Goal: Contribute content: Contribute content

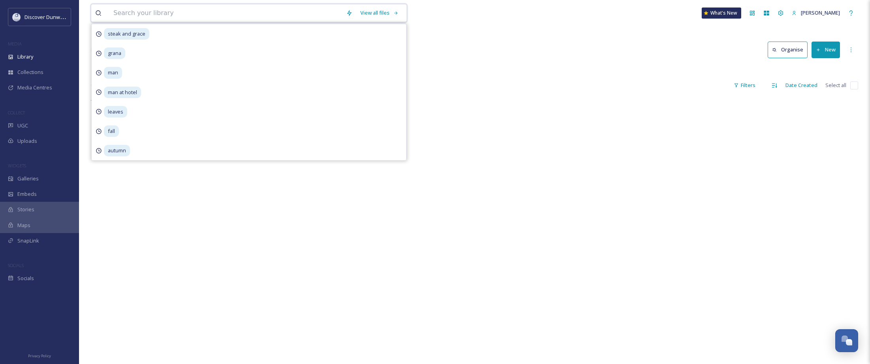
click at [175, 12] on input at bounding box center [225, 12] width 233 height 17
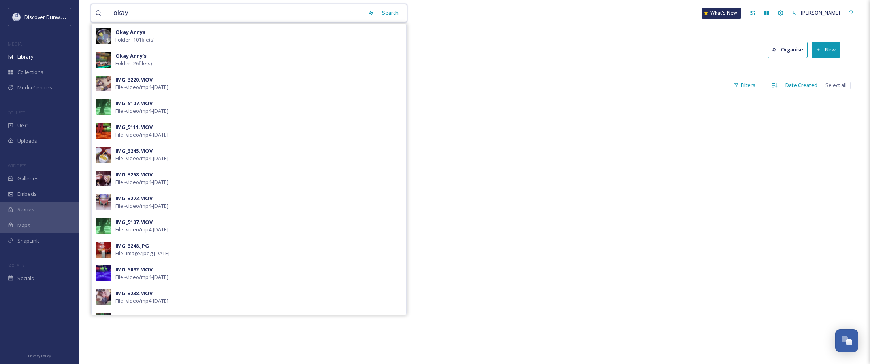
type input "okay"
click at [214, 28] on div "Okay [PERSON_NAME] - 101 file(s)" at bounding box center [258, 35] width 287 height 15
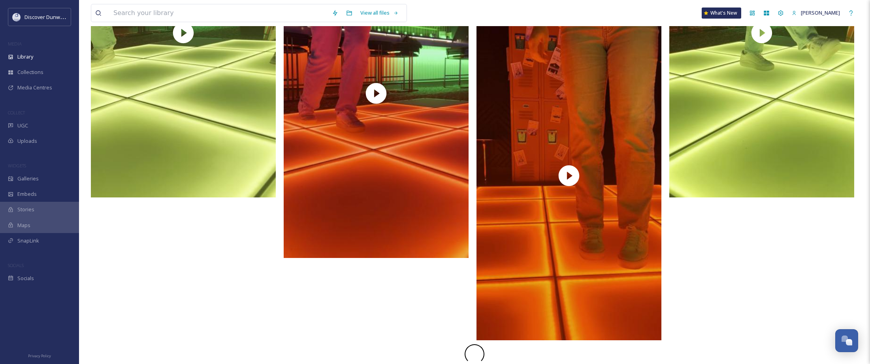
scroll to position [1279, 0]
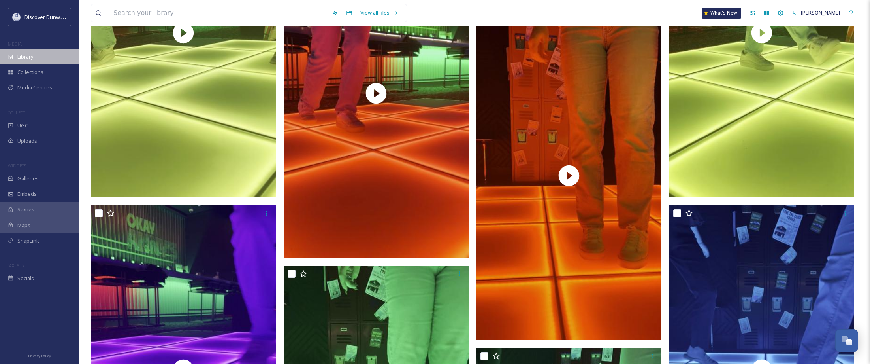
click at [32, 55] on span "Library" at bounding box center [25, 57] width 16 height 8
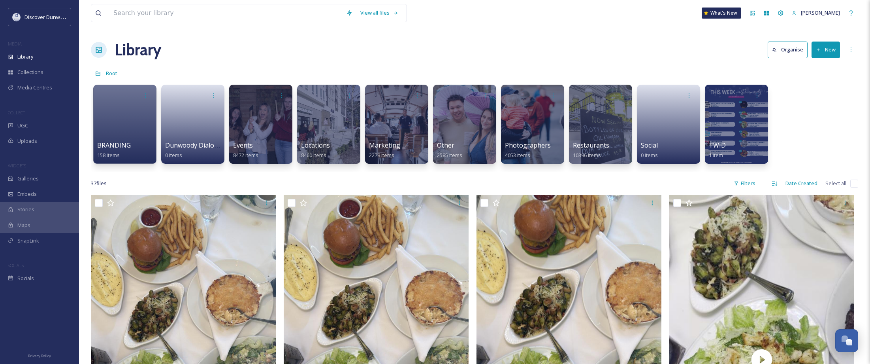
click at [825, 49] on button "New" at bounding box center [826, 49] width 28 height 16
click at [823, 81] on span ".zip Upload" at bounding box center [822, 84] width 26 height 8
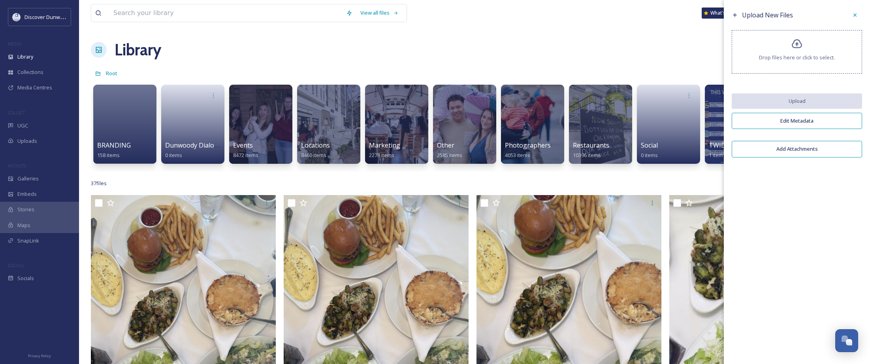
click at [805, 37] on div "Drop files here or click to select." at bounding box center [797, 51] width 130 height 43
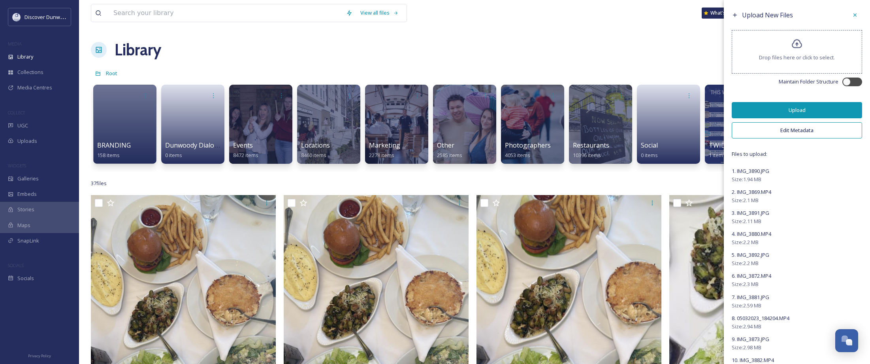
click at [797, 132] on button "Edit Metadata" at bounding box center [797, 130] width 130 height 16
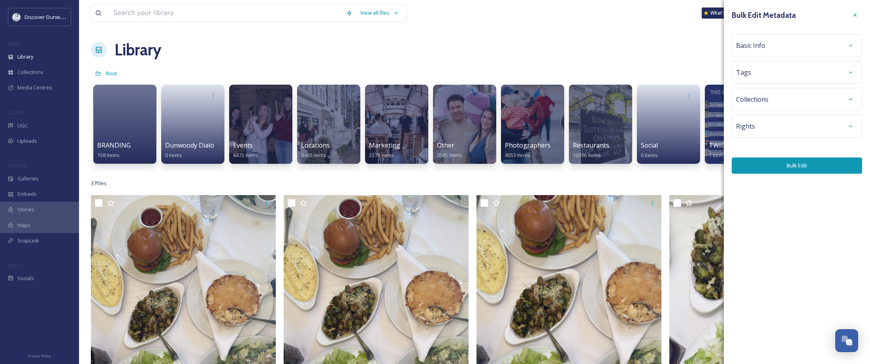
click at [765, 43] on div "Basic Info" at bounding box center [797, 45] width 122 height 14
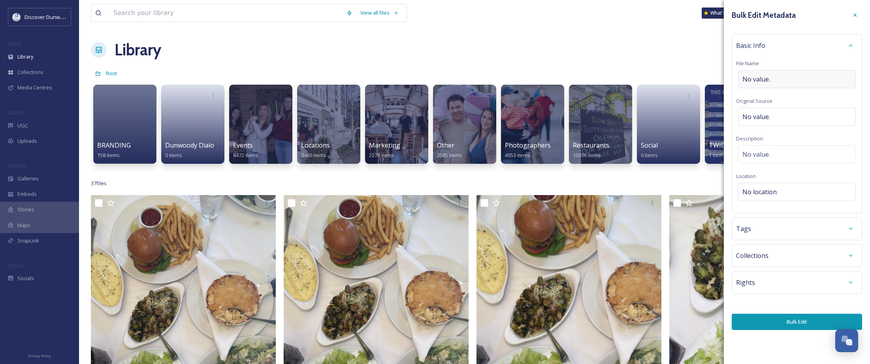
click at [770, 75] on span "No value." at bounding box center [756, 78] width 28 height 9
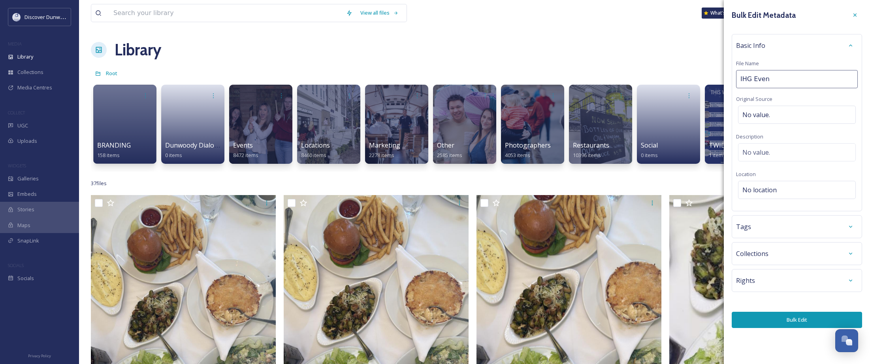
type input "IHG Event"
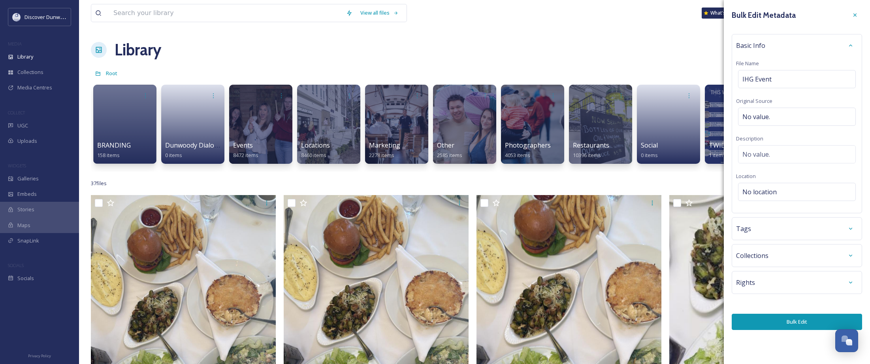
click at [772, 330] on div "Bulk Edit Metadata Basic Info File Name IHG Event Original Source No value. Des…" at bounding box center [797, 168] width 146 height 337
click at [771, 320] on button "Bulk Edit" at bounding box center [797, 321] width 130 height 16
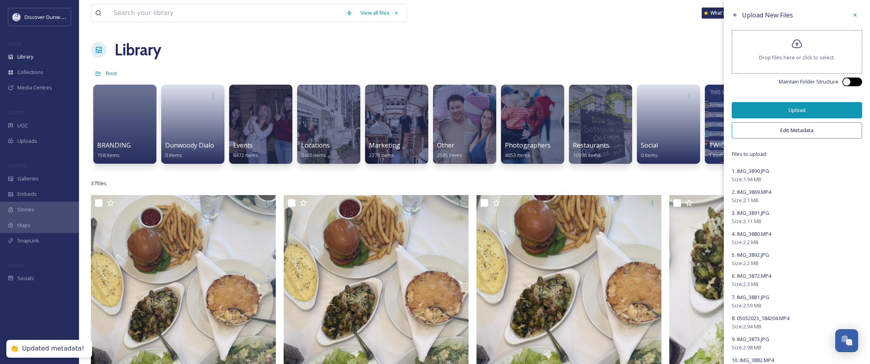
click at [848, 83] on div at bounding box center [852, 81] width 20 height 9
checkbox input "true"
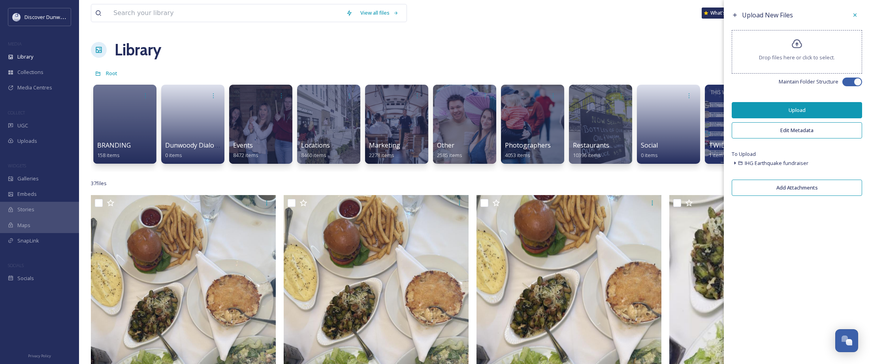
click at [829, 162] on div "IHG Earthquake fundraiser" at bounding box center [797, 162] width 130 height 9
click at [814, 108] on button "Upload" at bounding box center [797, 110] width 130 height 16
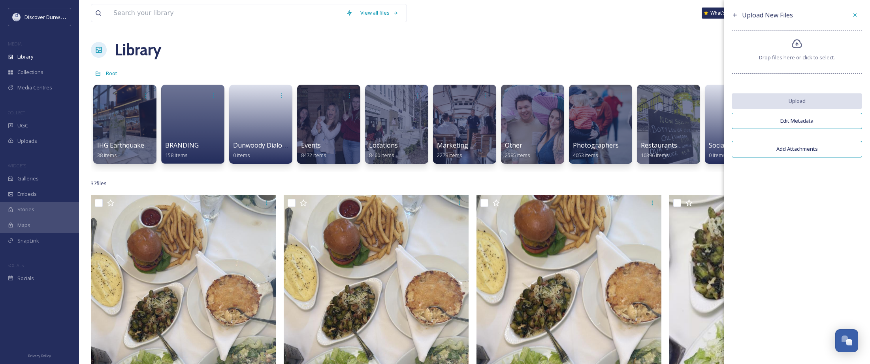
click at [801, 61] on span "Drop files here or click to select." at bounding box center [797, 58] width 76 height 8
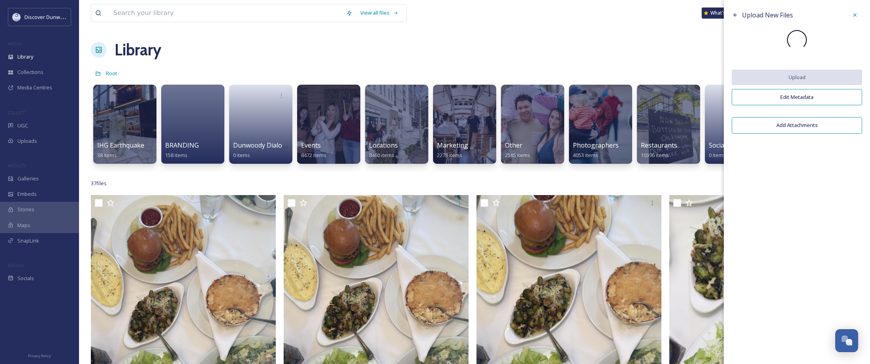
click at [810, 230] on div "Upload New Files Upload Edit Metadata Add Attachments" at bounding box center [797, 182] width 146 height 364
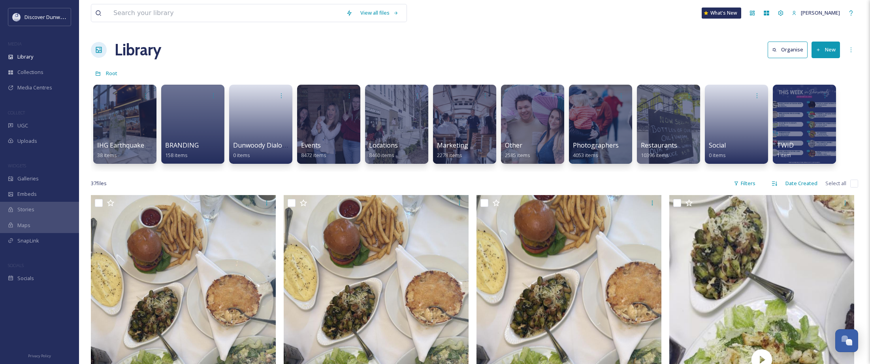
click at [823, 49] on button "New" at bounding box center [826, 49] width 28 height 16
click at [828, 83] on span ".zip Upload" at bounding box center [822, 84] width 26 height 8
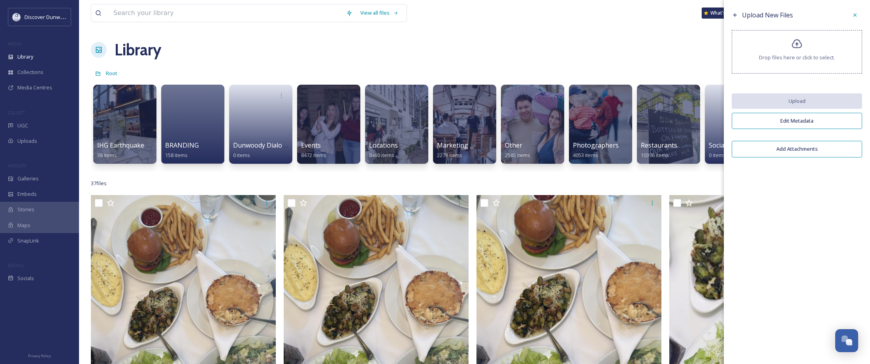
click at [794, 47] on icon at bounding box center [796, 43] width 11 height 11
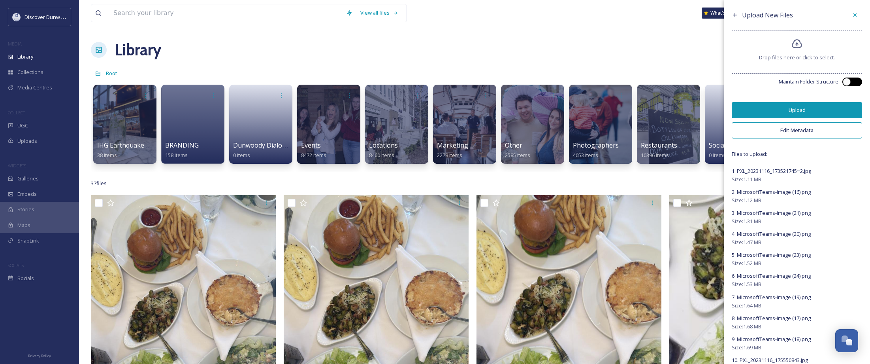
click at [847, 83] on div at bounding box center [852, 81] width 20 height 9
checkbox input "true"
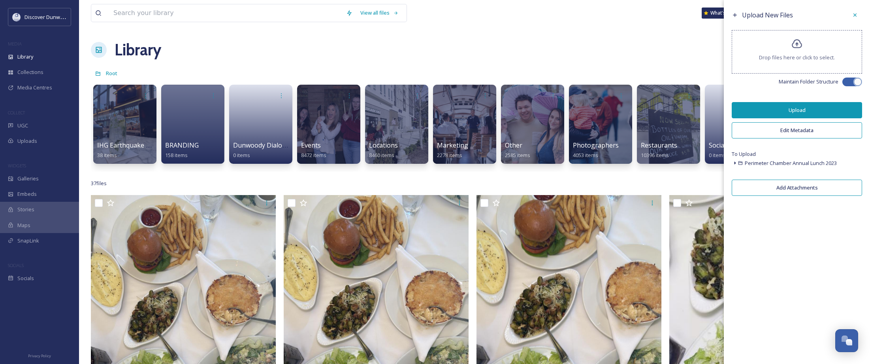
click at [808, 59] on span "Drop files here or click to select." at bounding box center [797, 58] width 76 height 8
click at [797, 106] on button "Upload" at bounding box center [797, 110] width 130 height 16
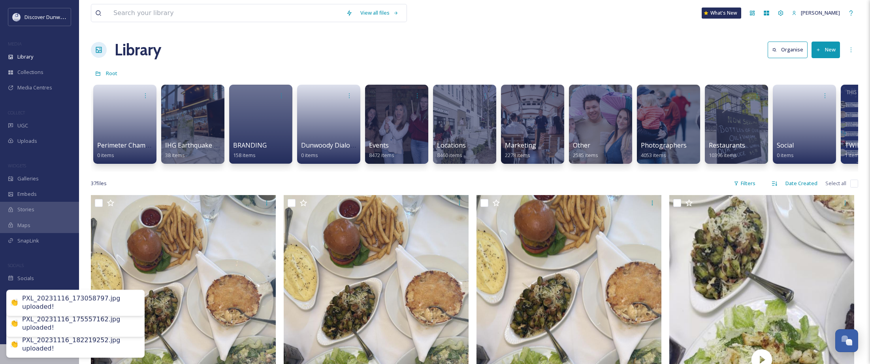
click at [435, 38] on div "Library Organise New" at bounding box center [474, 50] width 767 height 24
click at [715, 170] on div "Perimeter Chamber Annual Lunch 2023 0 items IHG Earthquake fundraiser 38 items …" at bounding box center [474, 126] width 767 height 91
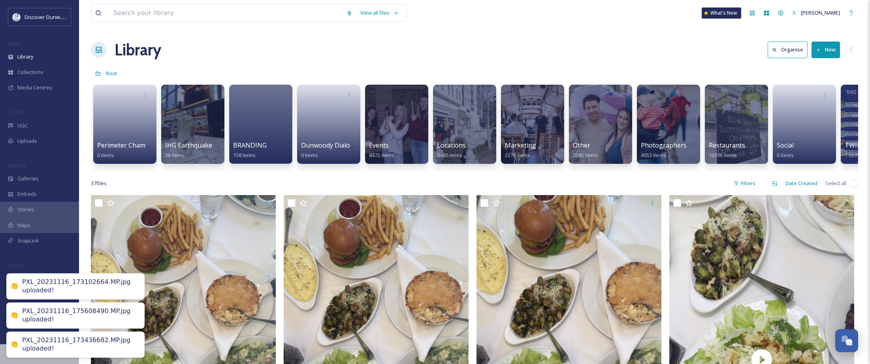
click at [456, 56] on div "Library Organise New" at bounding box center [474, 50] width 767 height 24
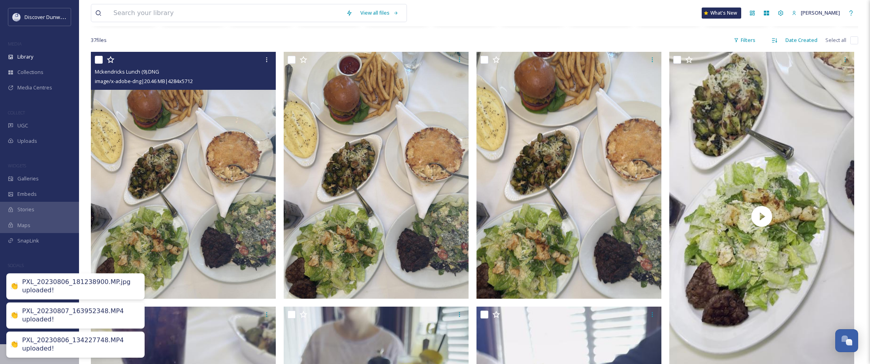
scroll to position [79, 0]
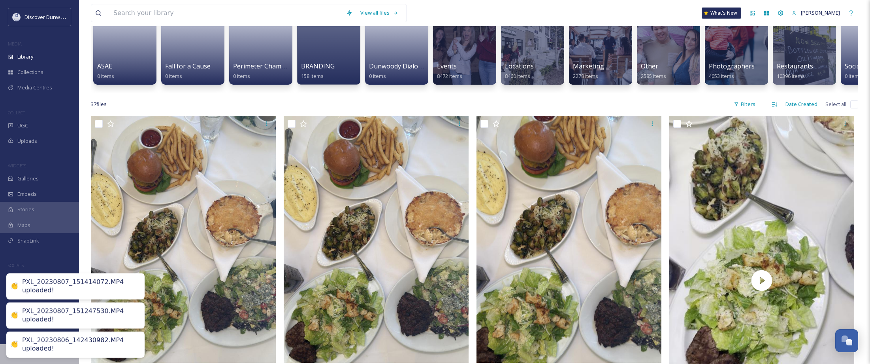
click at [852, 108] on input "checkbox" at bounding box center [854, 104] width 8 height 8
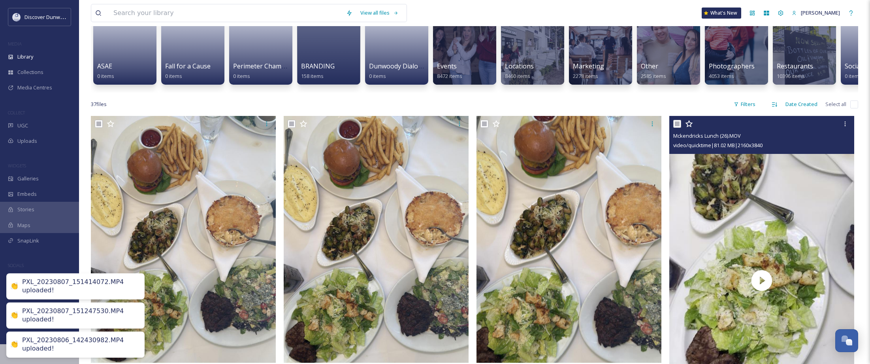
checkbox input "true"
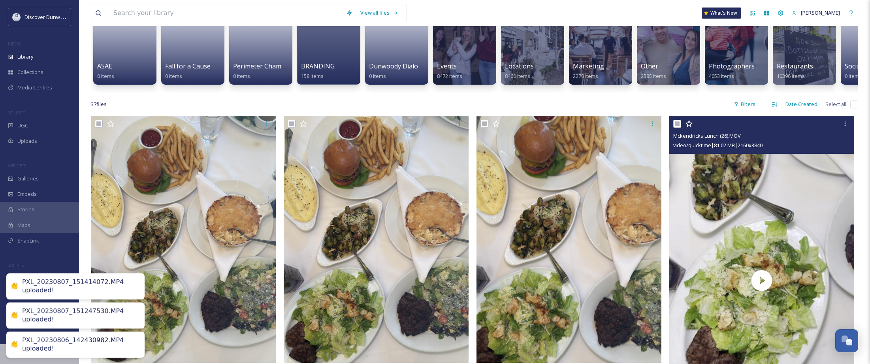
checkbox input "true"
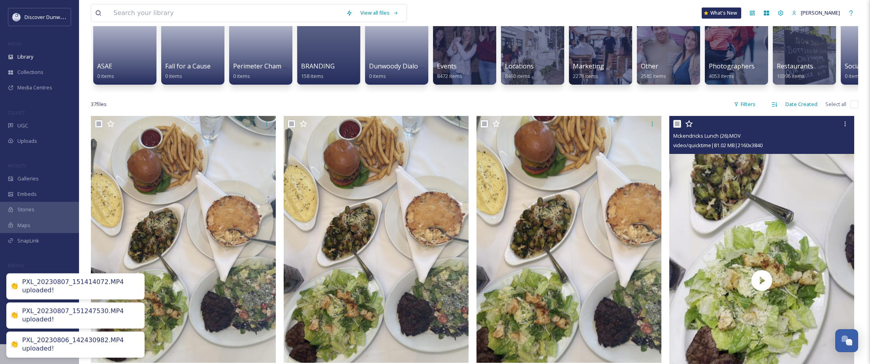
checkbox input "true"
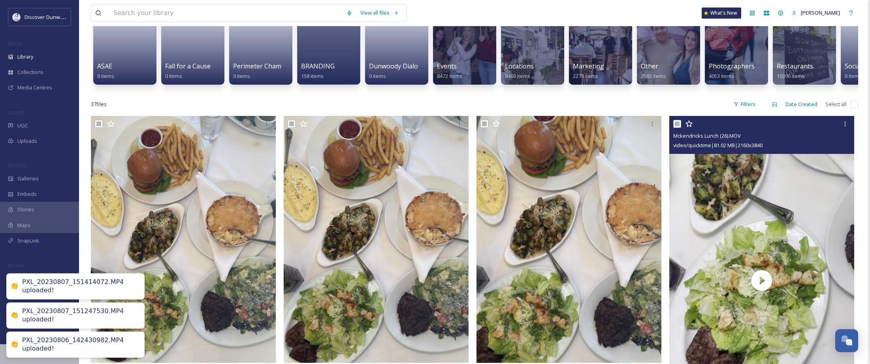
checkbox input "true"
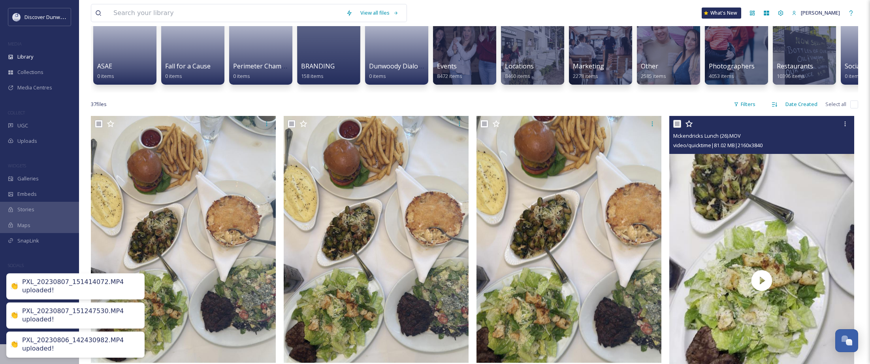
checkbox input "true"
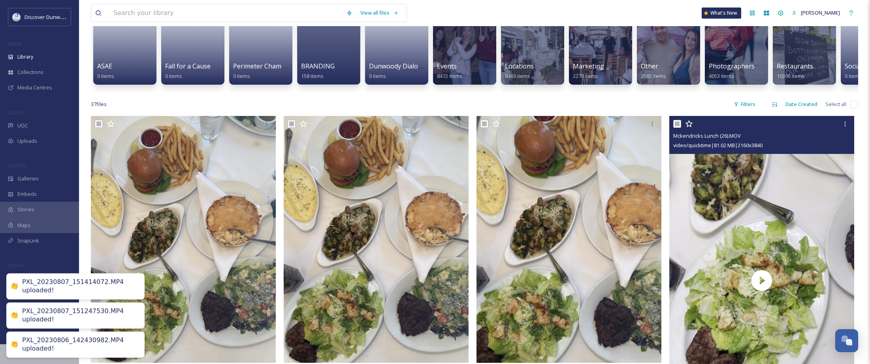
checkbox input "true"
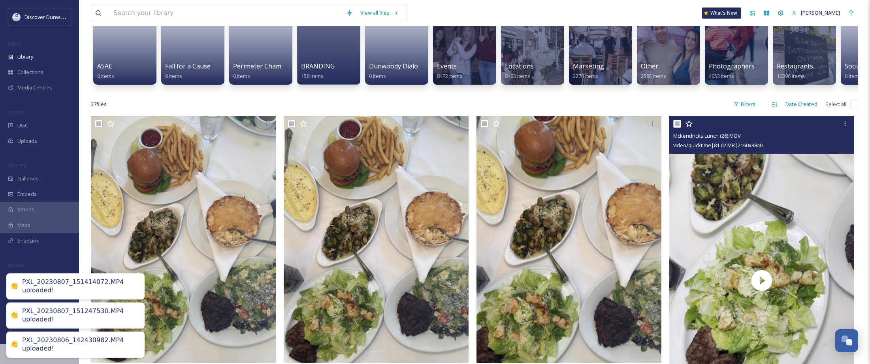
checkbox input "true"
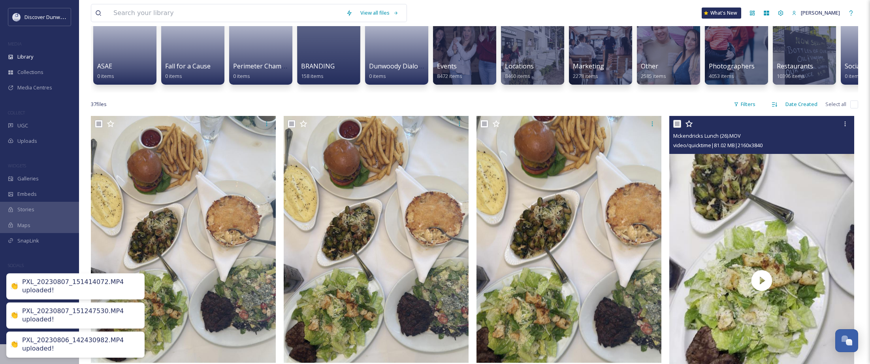
checkbox input "true"
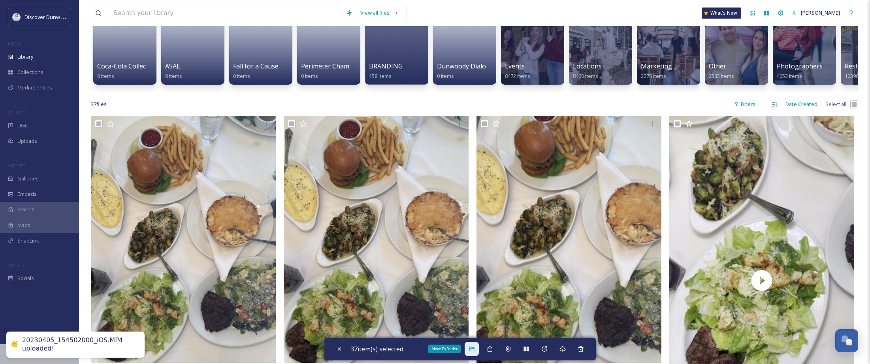
click at [478, 350] on div "Move To Folder" at bounding box center [472, 348] width 14 height 14
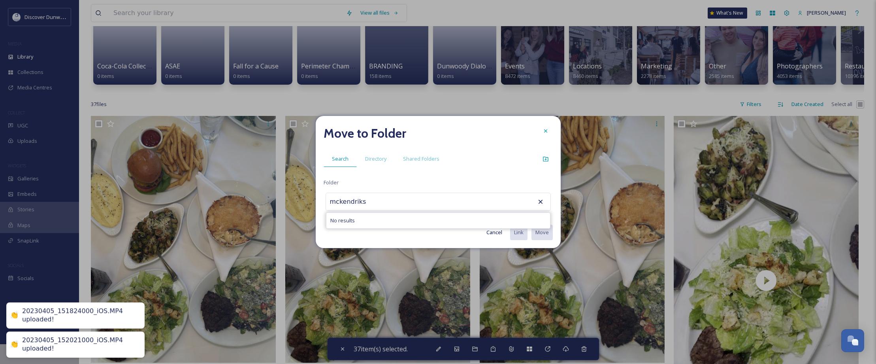
type input "mckendriks"
click at [445, 207] on div "mckendriks No results" at bounding box center [438, 201] width 225 height 18
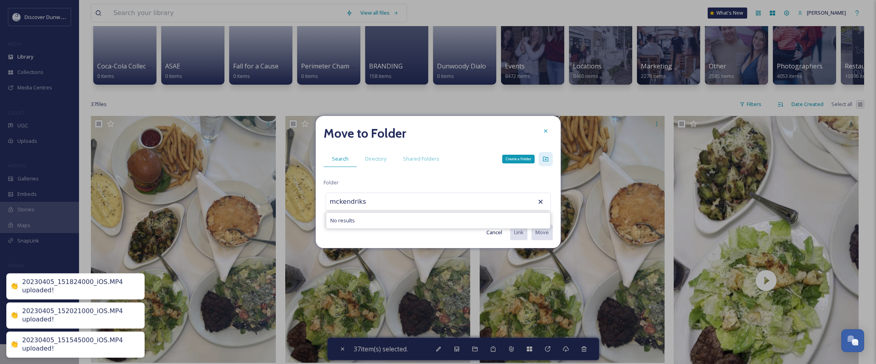
click at [548, 156] on icon at bounding box center [546, 159] width 6 height 6
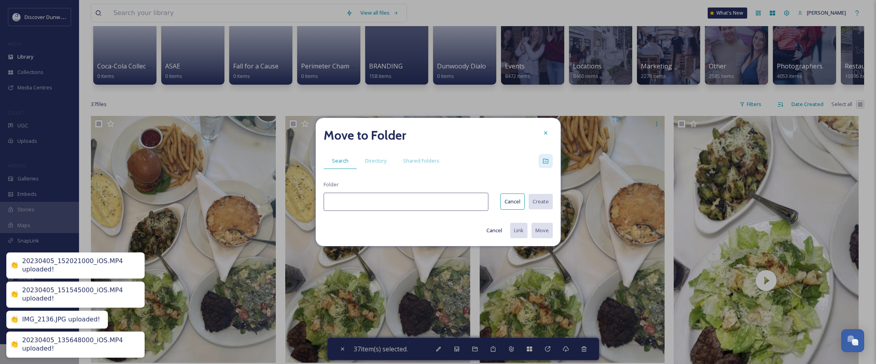
click at [423, 201] on input at bounding box center [406, 201] width 165 height 18
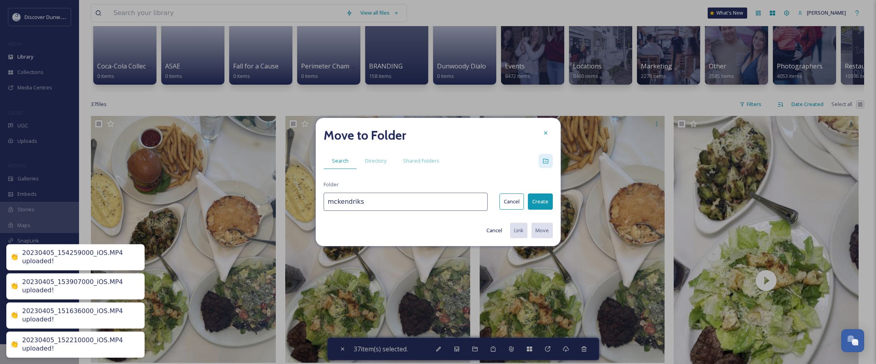
type input "mckendriks"
click at [535, 199] on button "Create" at bounding box center [540, 201] width 25 height 16
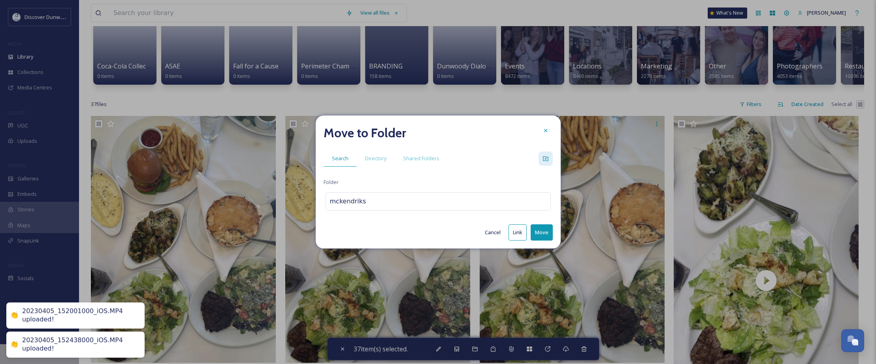
click at [536, 230] on button "Move" at bounding box center [542, 232] width 22 height 16
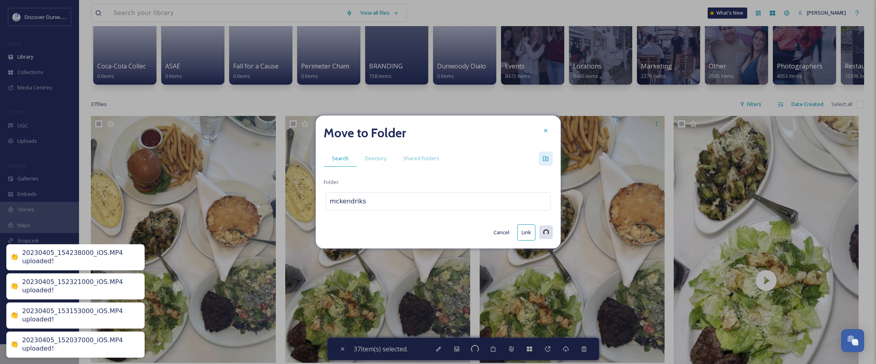
checkbox input "false"
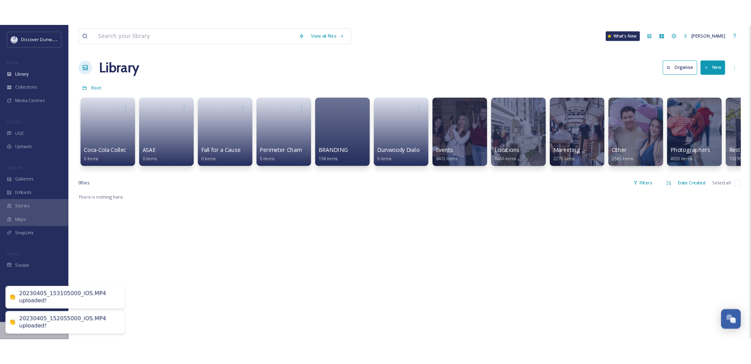
scroll to position [0, 0]
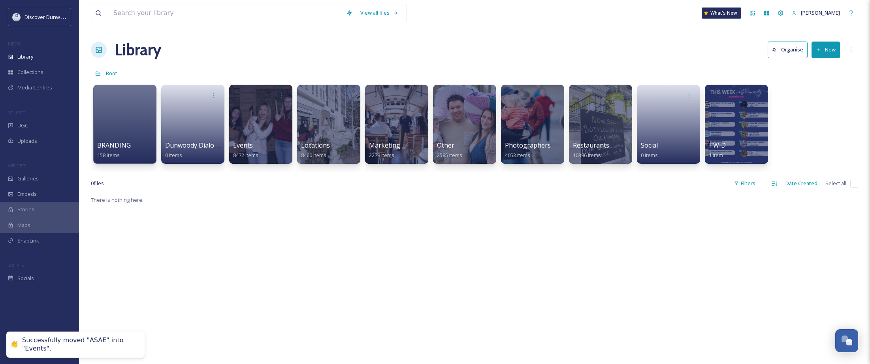
click at [620, 41] on div "Library Organise New" at bounding box center [474, 50] width 767 height 24
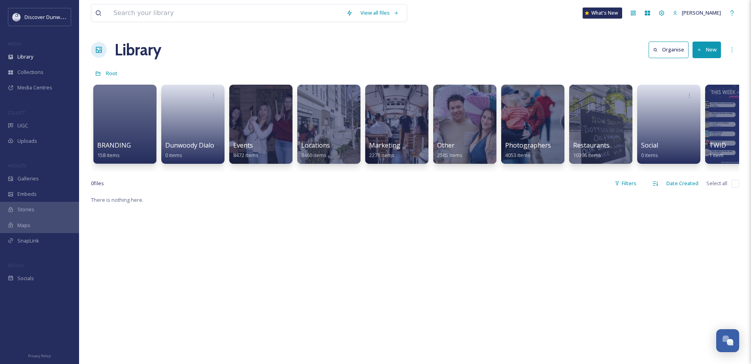
click at [714, 55] on button "New" at bounding box center [706, 49] width 28 height 16
click at [718, 88] on div ".zip Upload" at bounding box center [698, 83] width 45 height 15
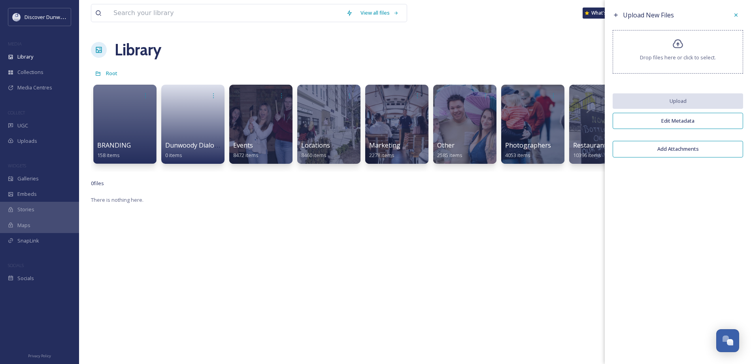
click at [691, 40] on div "Drop files here or click to select." at bounding box center [677, 51] width 130 height 43
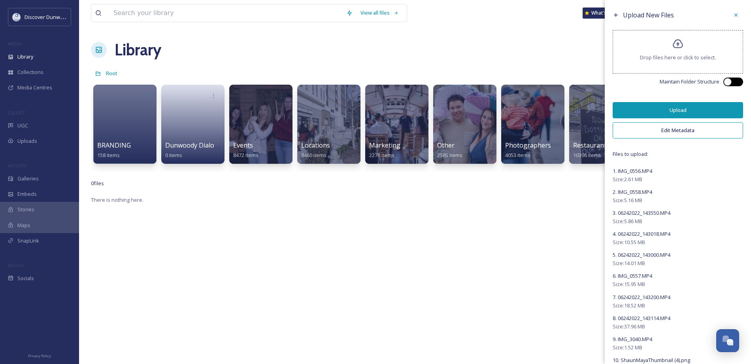
click at [725, 78] on div at bounding box center [733, 81] width 20 height 9
checkbox input "true"
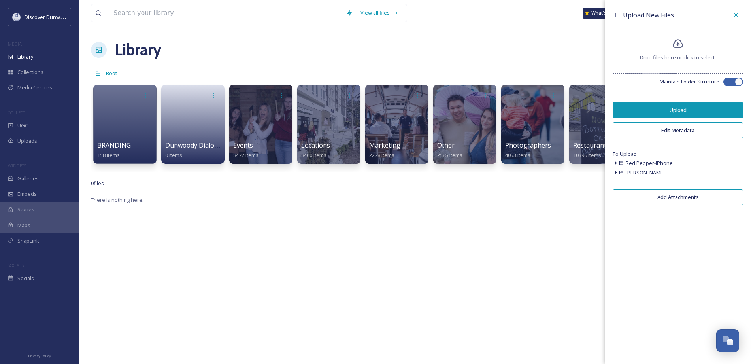
click at [701, 111] on button "Upload" at bounding box center [677, 110] width 130 height 16
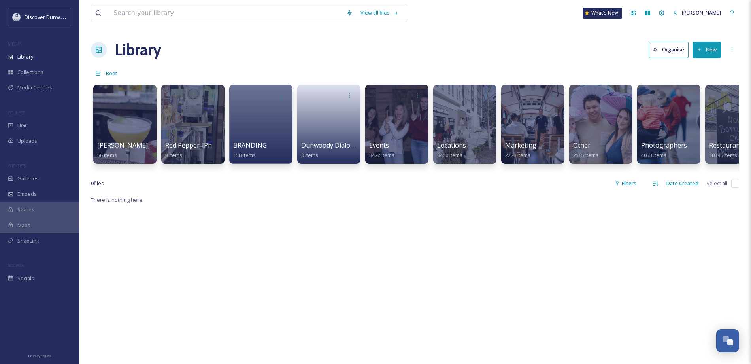
click at [706, 50] on button "New" at bounding box center [706, 49] width 28 height 16
click at [709, 82] on span ".zip Upload" at bounding box center [703, 84] width 26 height 8
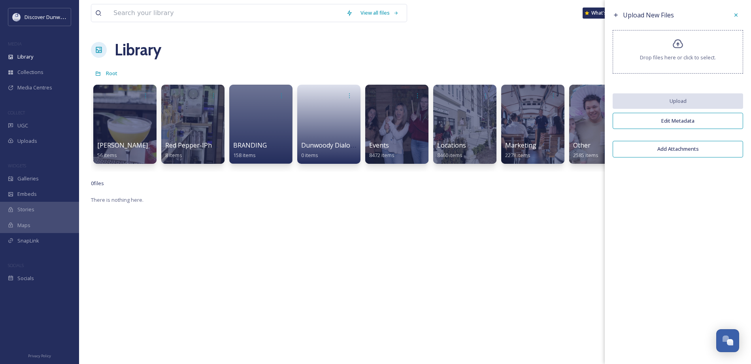
click at [695, 47] on div "Drop files here or click to select." at bounding box center [677, 51] width 130 height 43
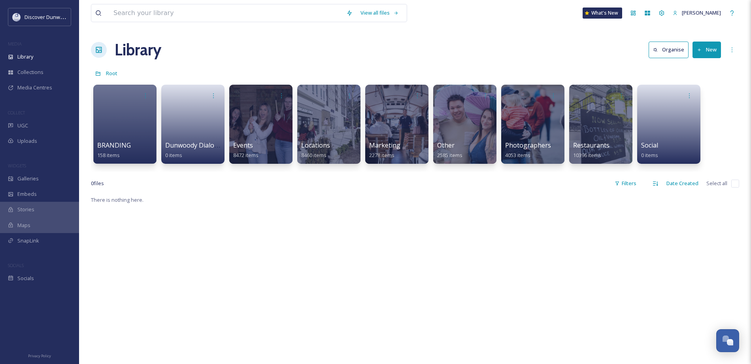
click at [714, 50] on button "New" at bounding box center [706, 49] width 28 height 16
click at [705, 79] on div ".zip Upload" at bounding box center [698, 83] width 45 height 15
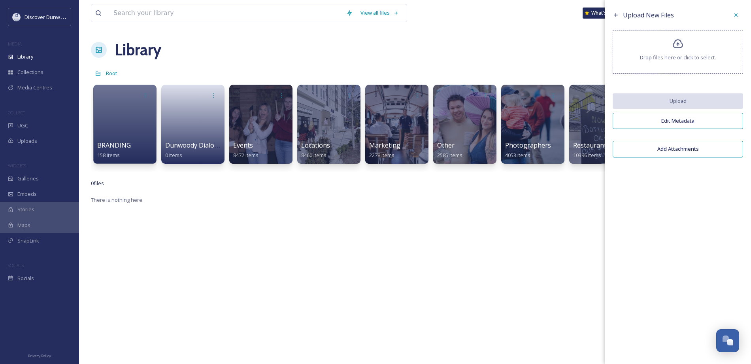
click at [705, 79] on div "Upload New Files Drop files here or click to select. Upload Edit Metadata Add A…" at bounding box center [678, 84] width 146 height 169
click at [706, 51] on div "Drop files here or click to select." at bounding box center [677, 51] width 130 height 43
click at [686, 48] on div "Drop files here or click to select." at bounding box center [677, 51] width 130 height 43
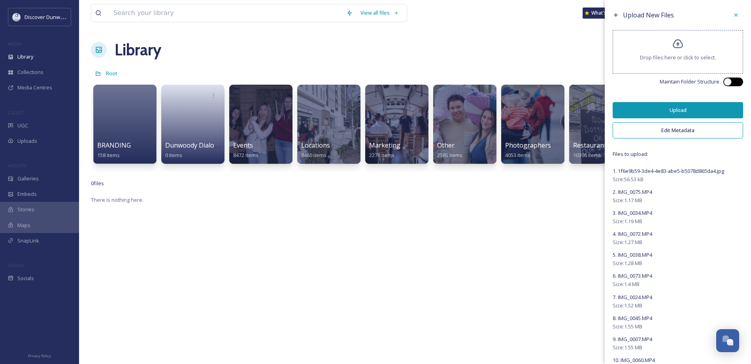
click at [735, 80] on div at bounding box center [737, 82] width 4 height 4
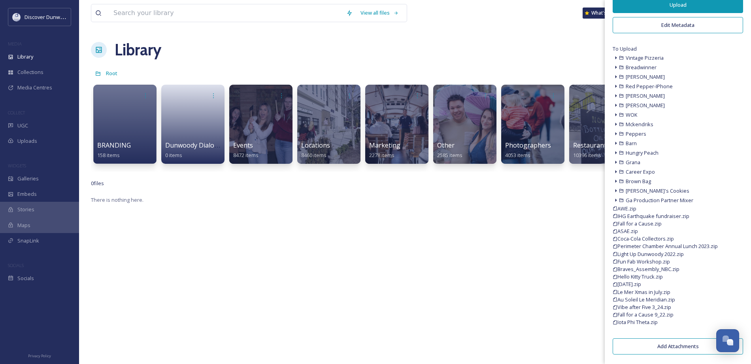
scroll to position [107, 0]
click at [645, 258] on span "Fun Fab Workshop.zip" at bounding box center [643, 260] width 53 height 8
click at [619, 199] on icon at bounding box center [621, 198] width 4 height 4
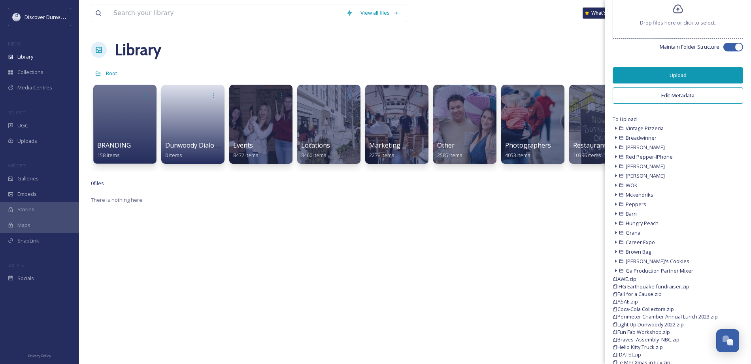
scroll to position [28, 0]
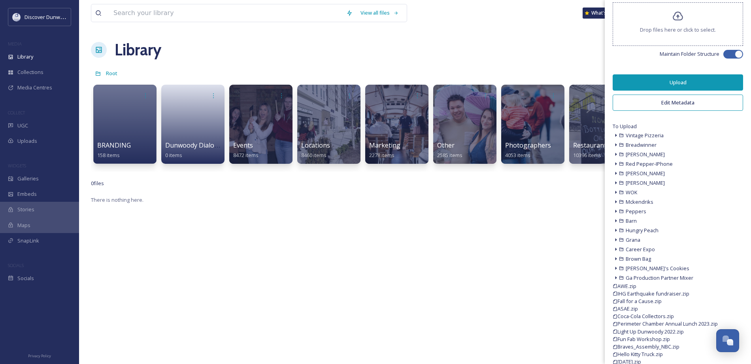
click at [726, 52] on div at bounding box center [733, 54] width 20 height 9
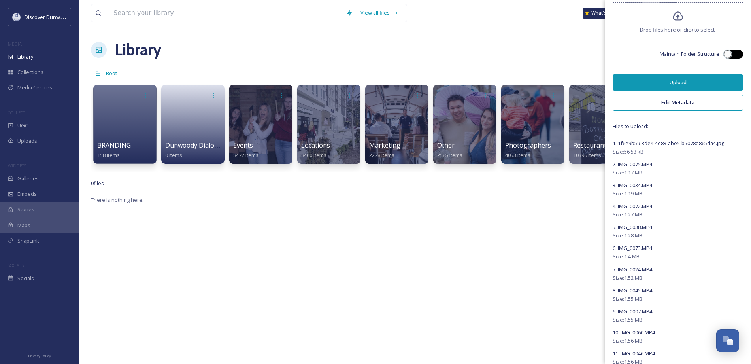
click at [726, 52] on div at bounding box center [733, 54] width 20 height 9
checkbox input "true"
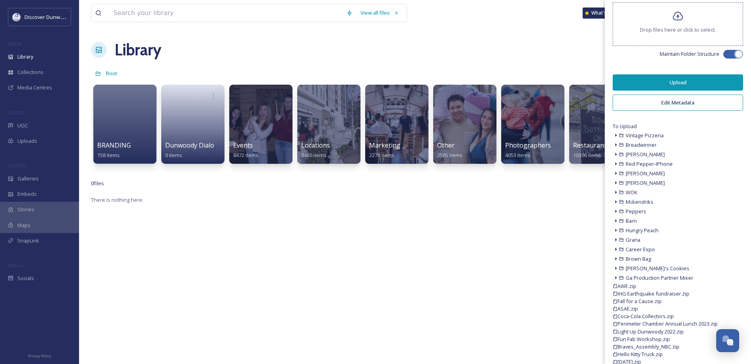
scroll to position [107, 0]
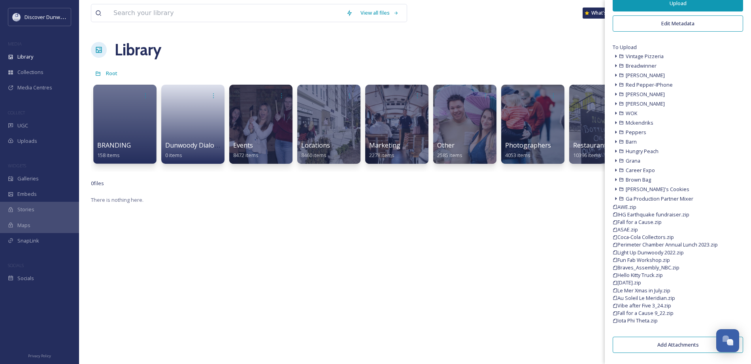
click at [664, 339] on button "Add Attachments" at bounding box center [677, 344] width 130 height 16
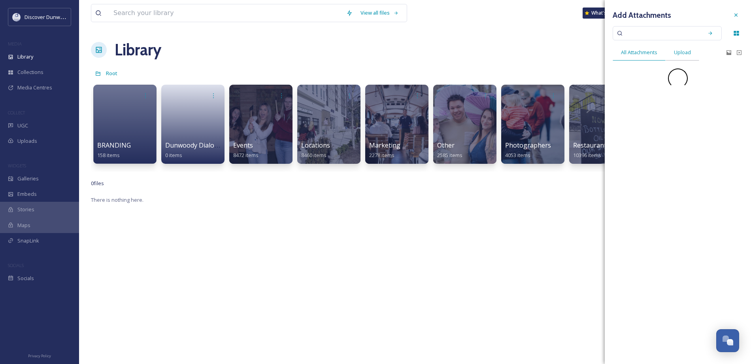
click at [692, 59] on div "Upload" at bounding box center [682, 52] width 34 height 16
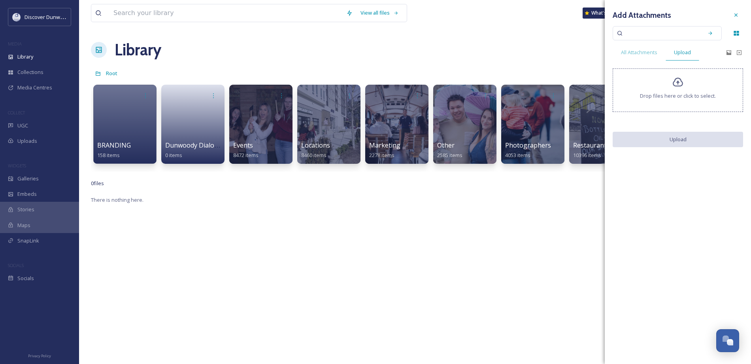
click at [736, 15] on icon at bounding box center [736, 15] width 6 height 6
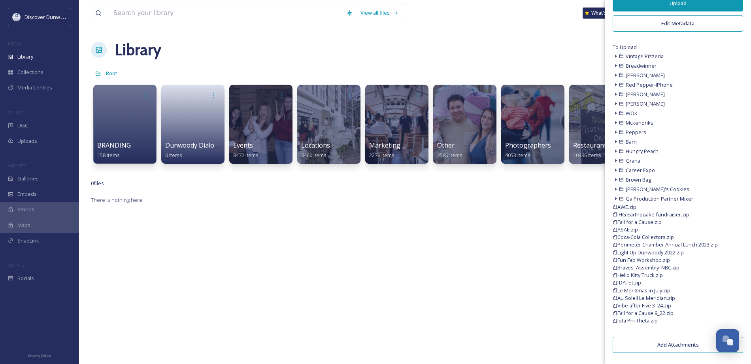
click at [670, 3] on button "Upload" at bounding box center [677, 3] width 130 height 16
